Goal: Navigation & Orientation: Find specific page/section

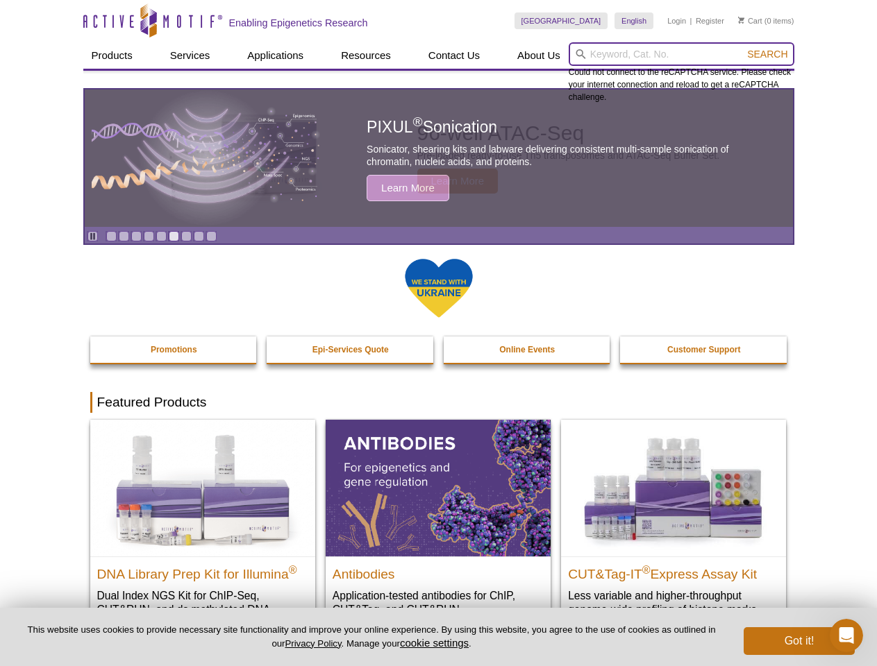
click at [681, 54] on input "search" at bounding box center [682, 54] width 226 height 24
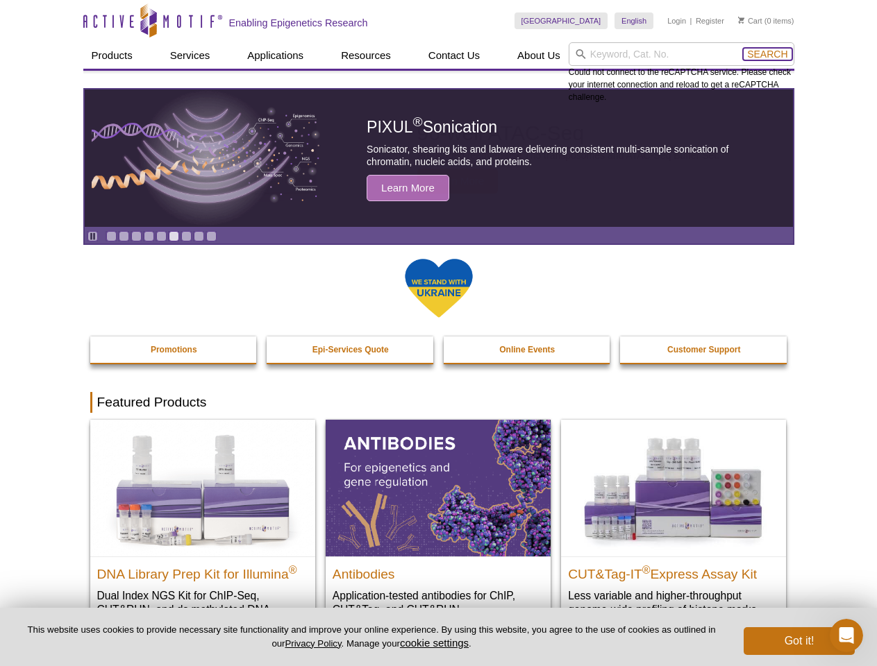
click at [767, 54] on span "Search" at bounding box center [767, 54] width 40 height 11
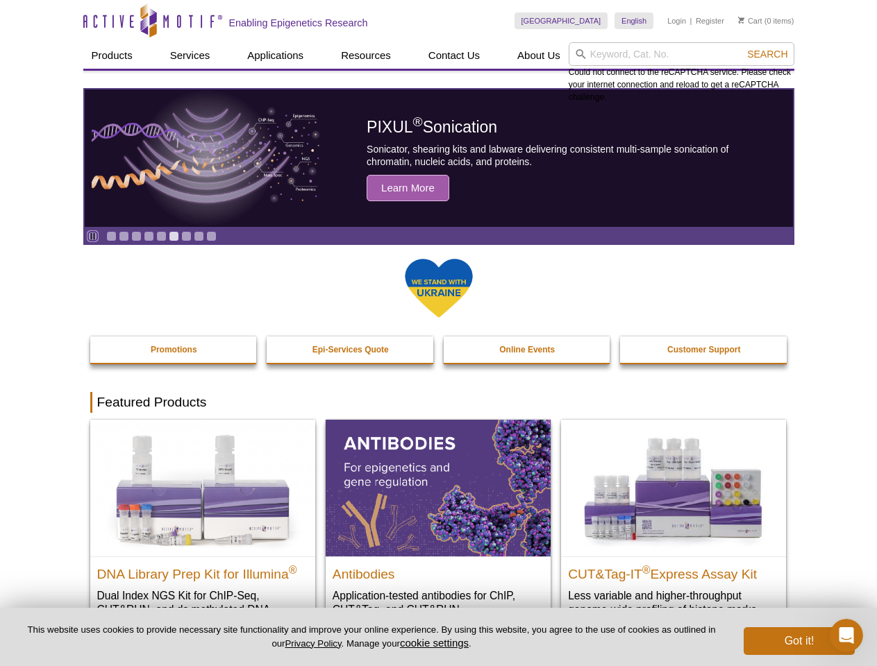
click at [92, 236] on icon "Pause" at bounding box center [92, 236] width 9 height 9
click at [111, 236] on link "Go to slide 1" at bounding box center [111, 236] width 10 height 10
click at [124, 236] on link "Go to slide 2" at bounding box center [124, 236] width 10 height 10
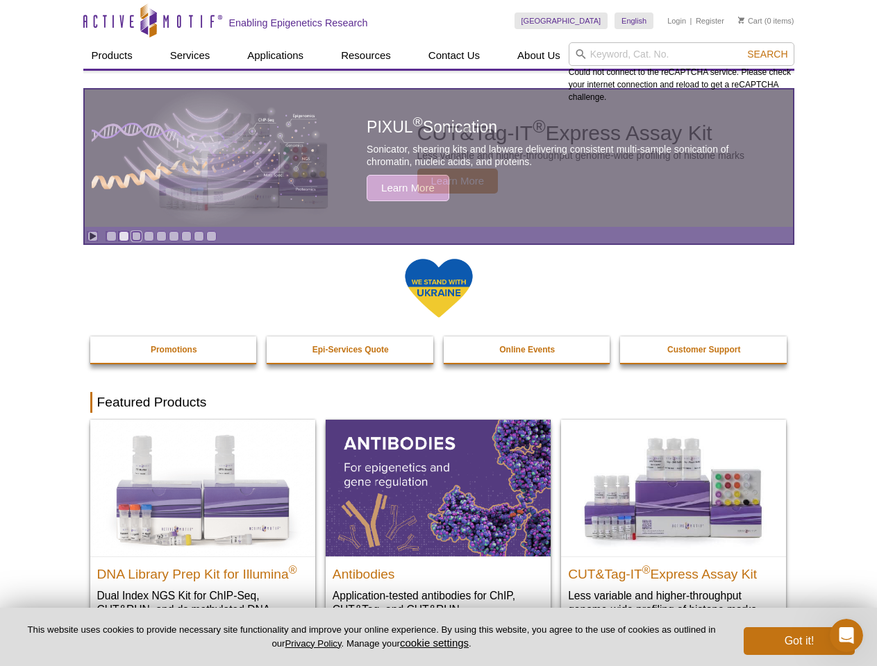
click at [136, 236] on link "Go to slide 3" at bounding box center [136, 236] width 10 height 10
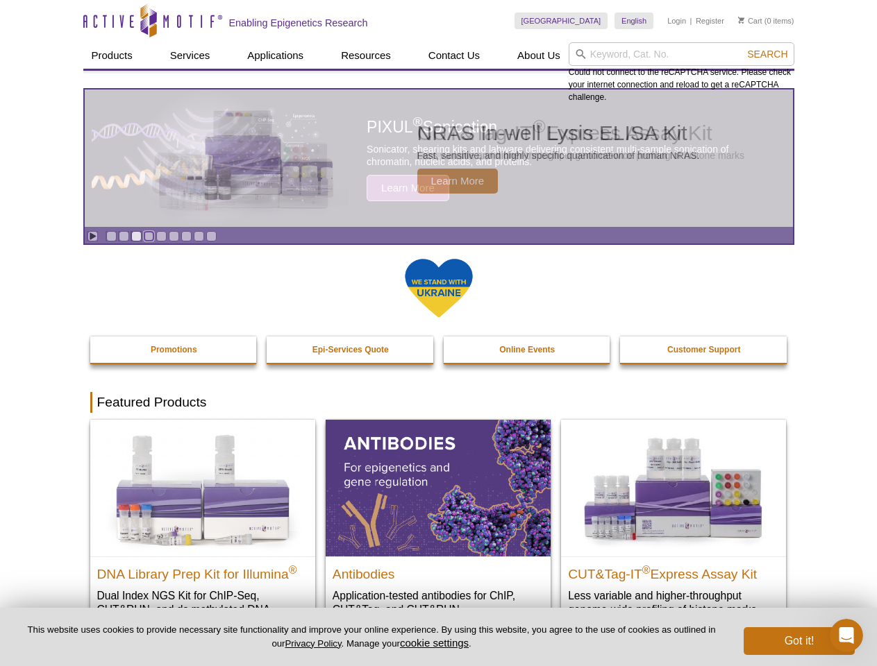
click at [149, 236] on link "Go to slide 4" at bounding box center [149, 236] width 10 height 10
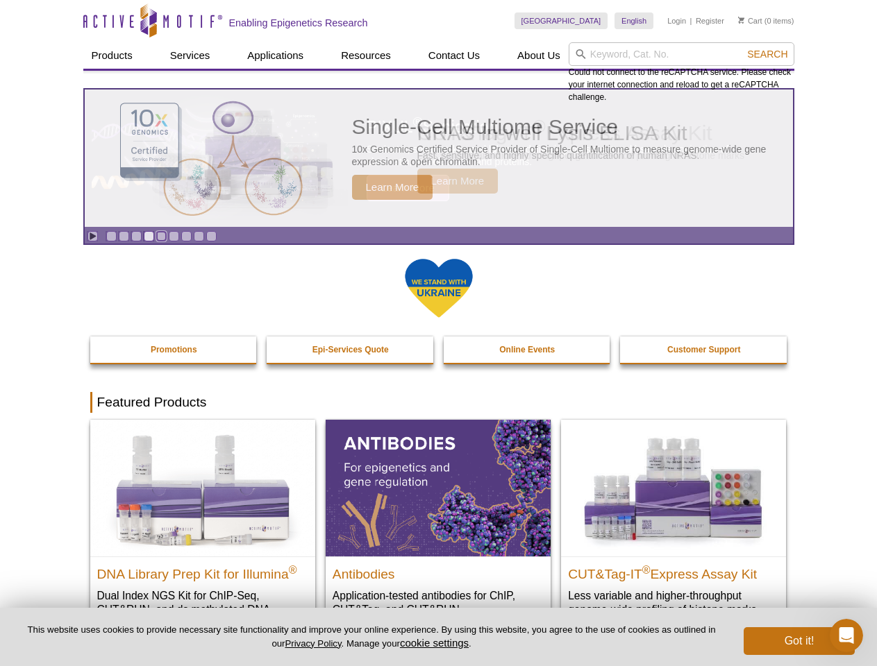
click at [161, 236] on link "Go to slide 5" at bounding box center [161, 236] width 10 height 10
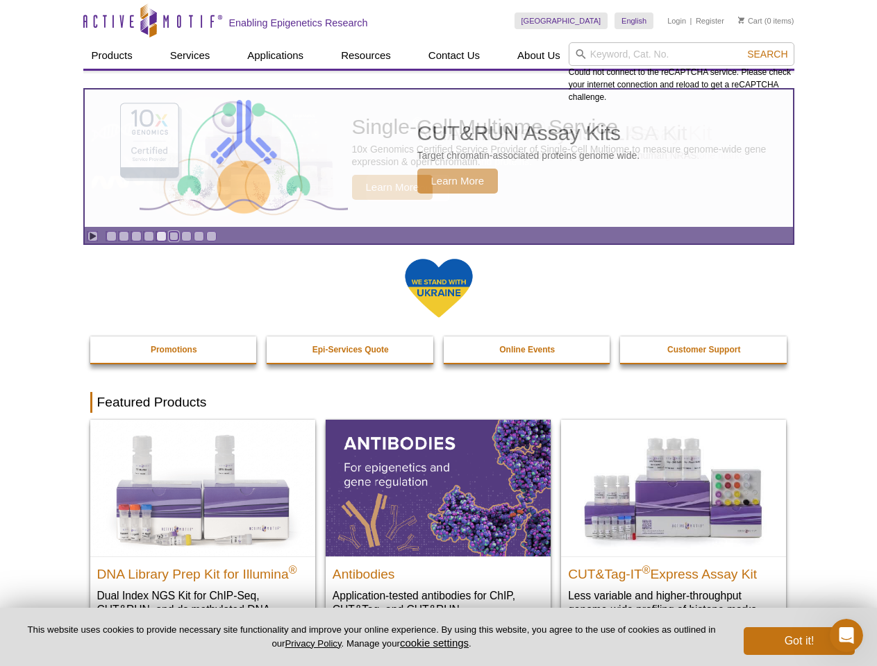
click at [174, 236] on link "Go to slide 6" at bounding box center [174, 236] width 10 height 10
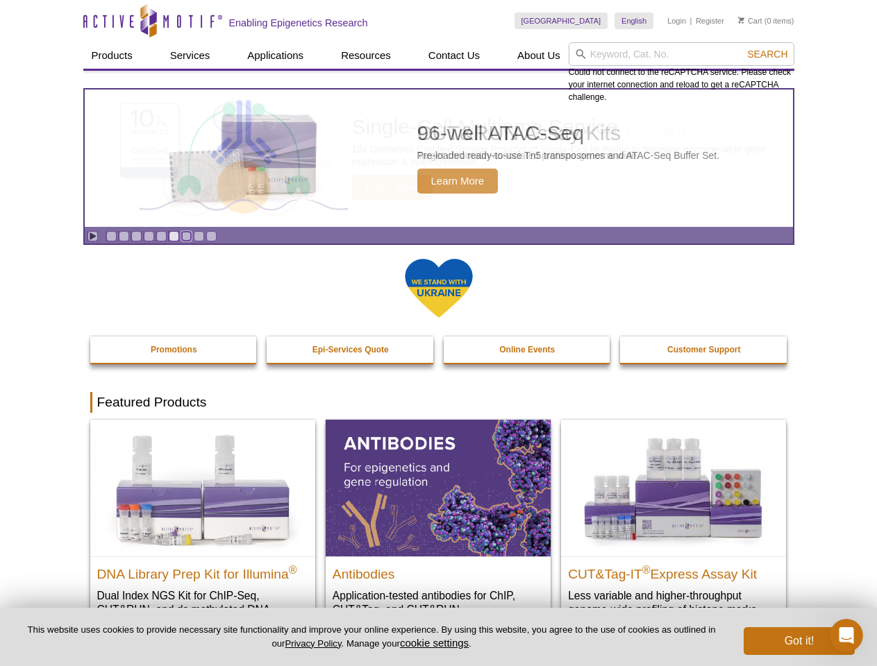
click at [186, 236] on link "Go to slide 7" at bounding box center [186, 236] width 10 height 10
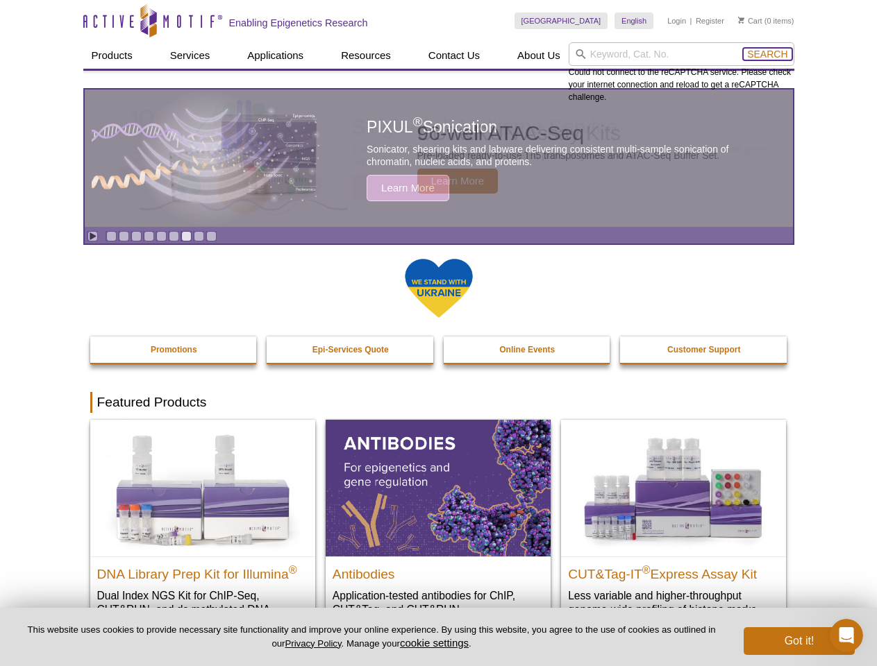
click at [767, 54] on span "Search" at bounding box center [767, 54] width 40 height 11
